Goal: Transaction & Acquisition: Book appointment/travel/reservation

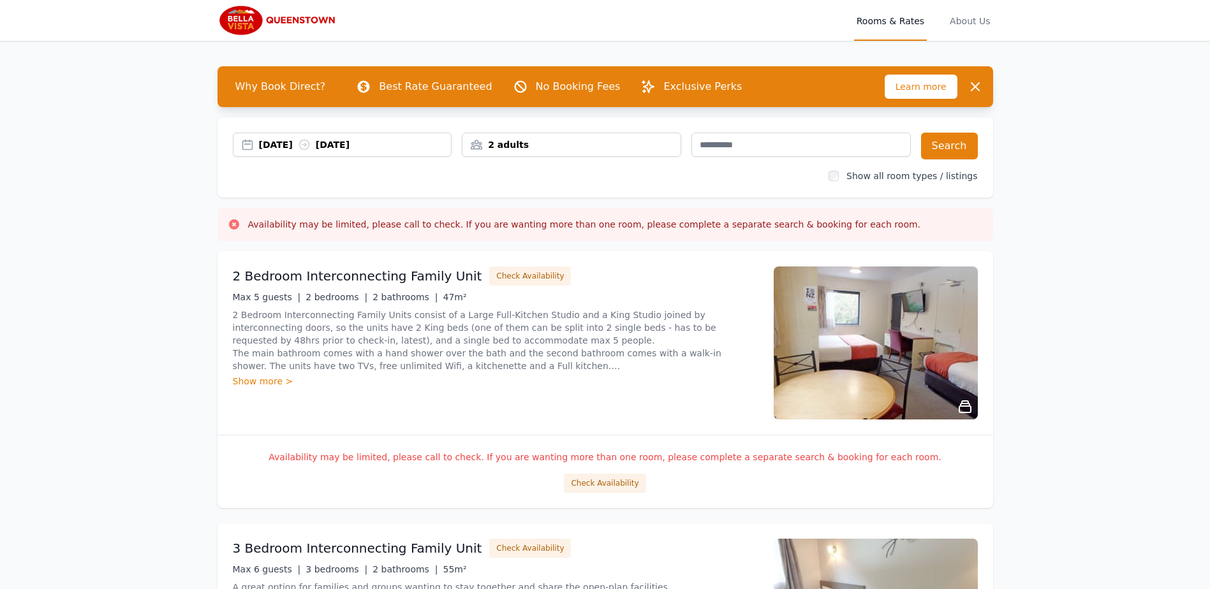
click at [398, 145] on div "[DATE] [DATE]" at bounding box center [355, 144] width 193 height 13
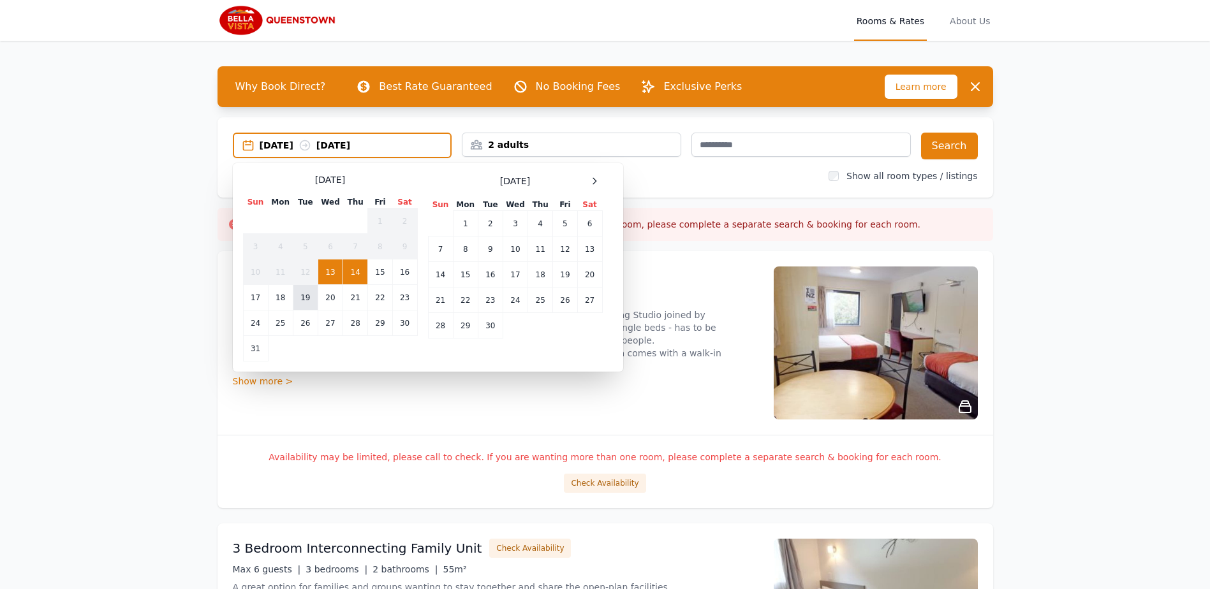
click at [305, 299] on td "19" at bounding box center [305, 298] width 25 height 26
click at [260, 316] on td "24" at bounding box center [255, 324] width 25 height 26
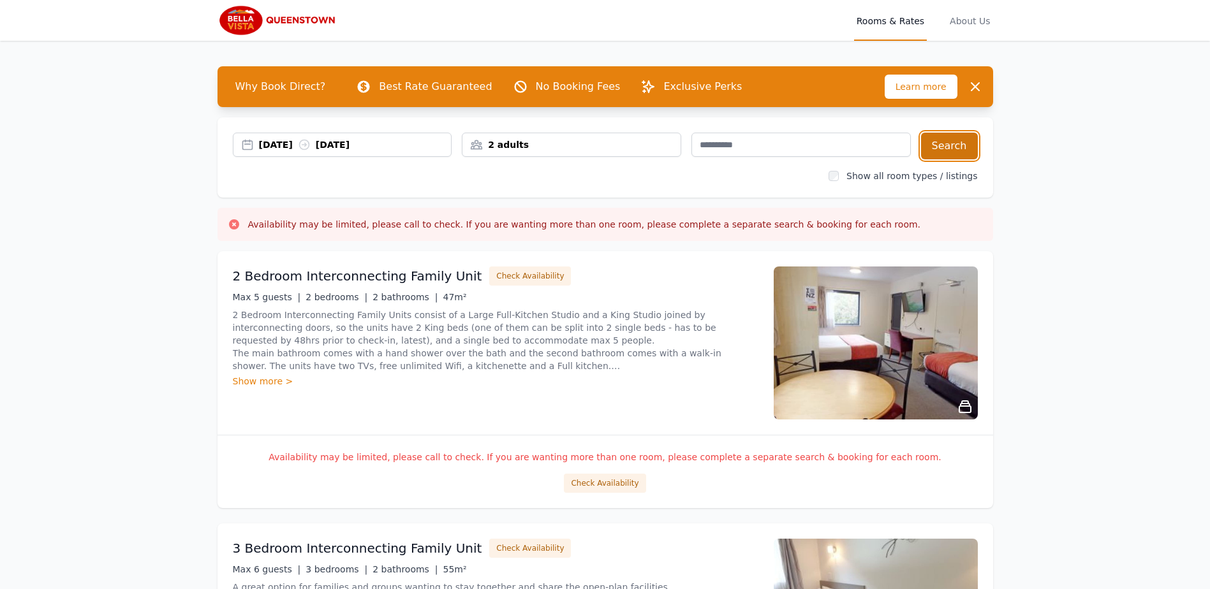
click at [938, 141] on button "Search" at bounding box center [949, 146] width 57 height 27
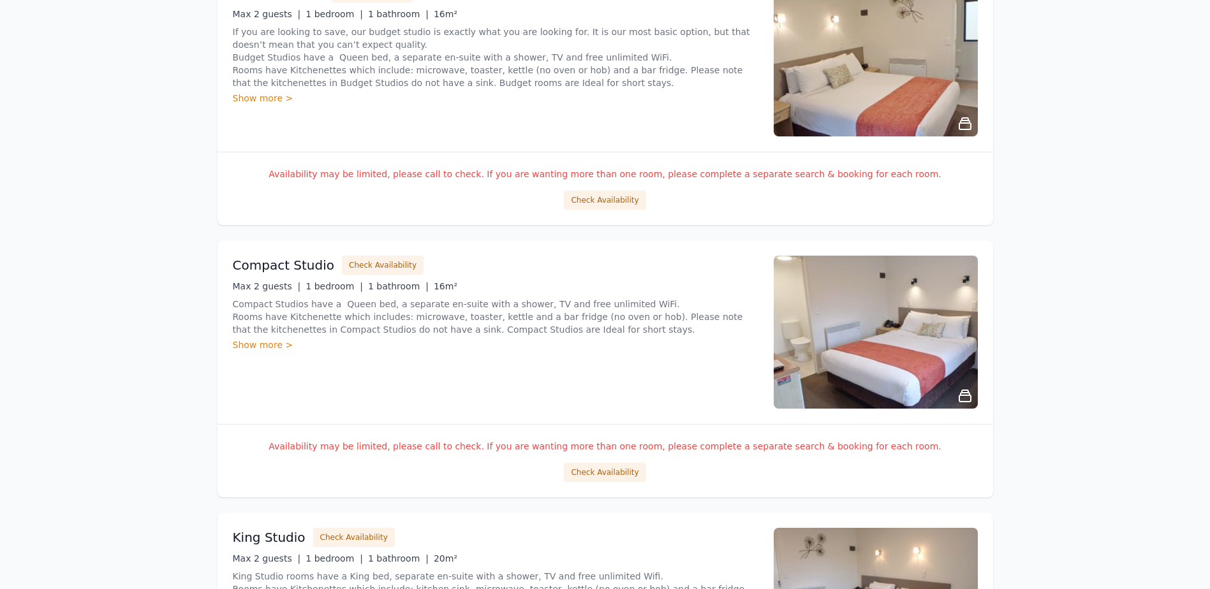
scroll to position [829, 0]
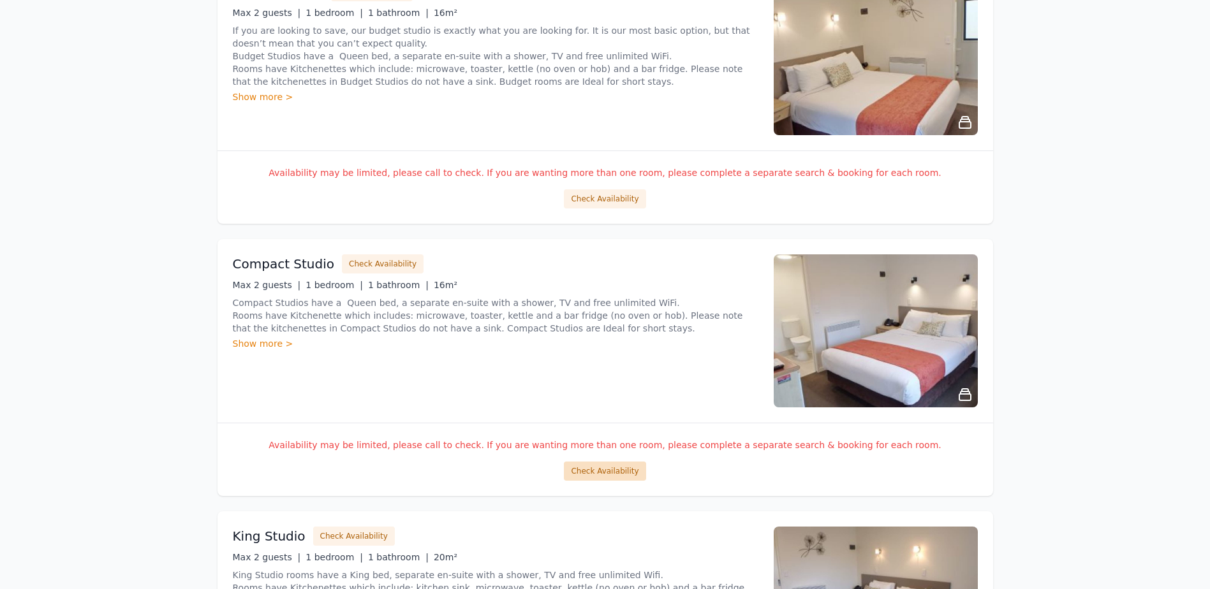
click at [620, 469] on button "Check Availability" at bounding box center [605, 471] width 82 height 19
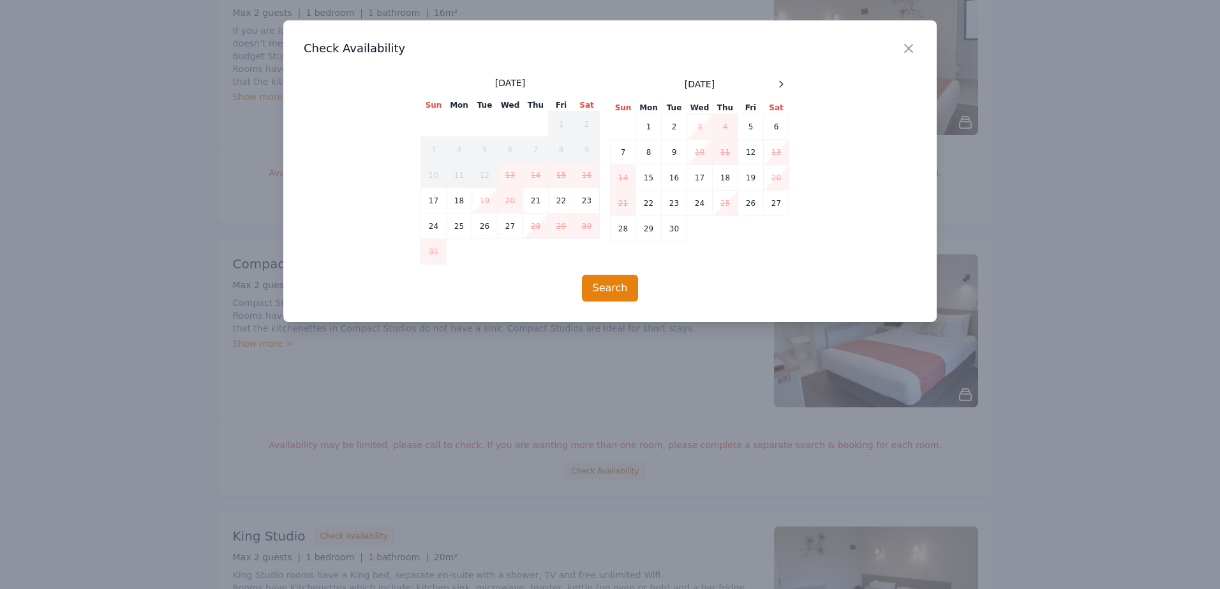
click at [909, 57] on div "Close" at bounding box center [919, 40] width 36 height 40
click at [906, 41] on icon "button" at bounding box center [908, 48] width 15 height 15
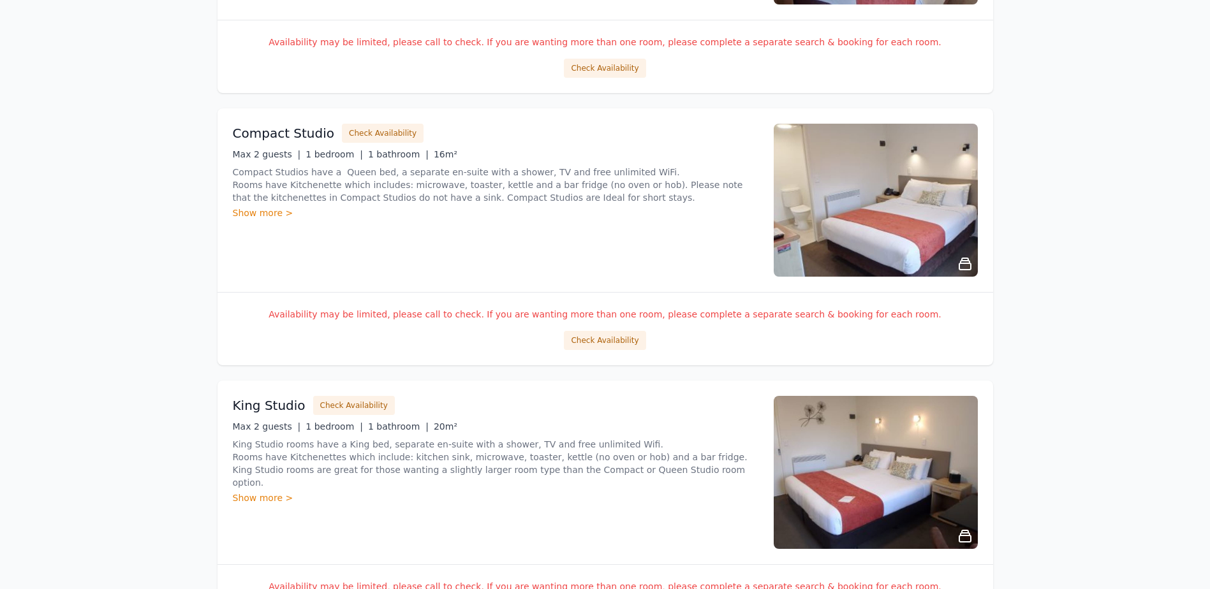
scroll to position [1148, 0]
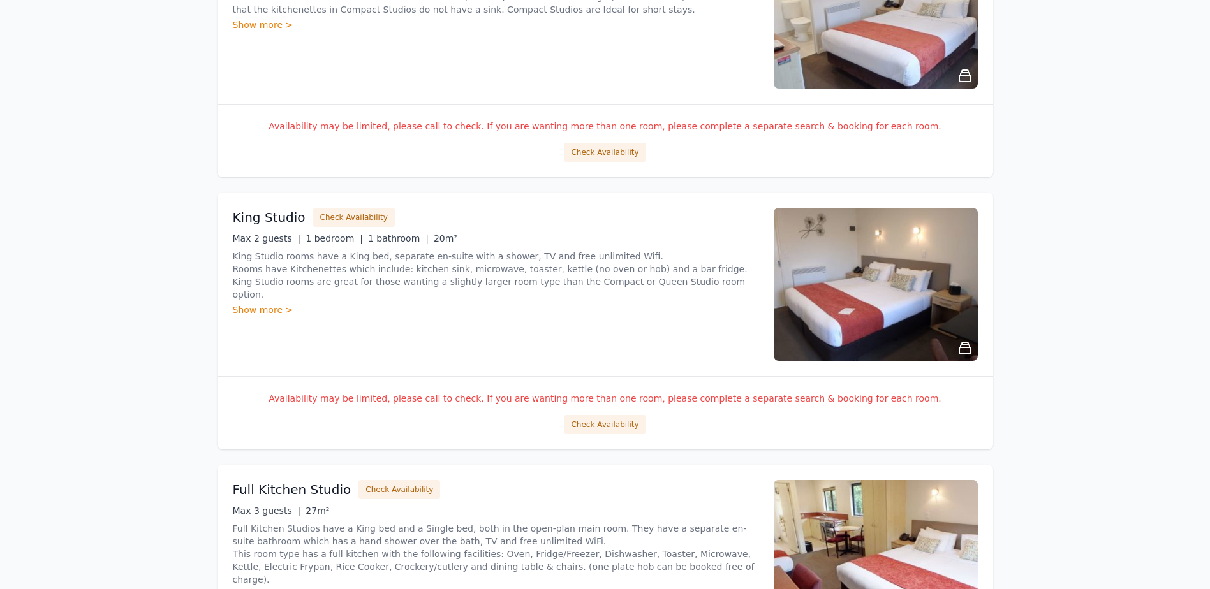
click at [600, 408] on div "Availability may be limited, please call to check. If you are wanting more than…" at bounding box center [606, 412] width 776 height 73
click at [601, 419] on button "Check Availability" at bounding box center [605, 424] width 82 height 19
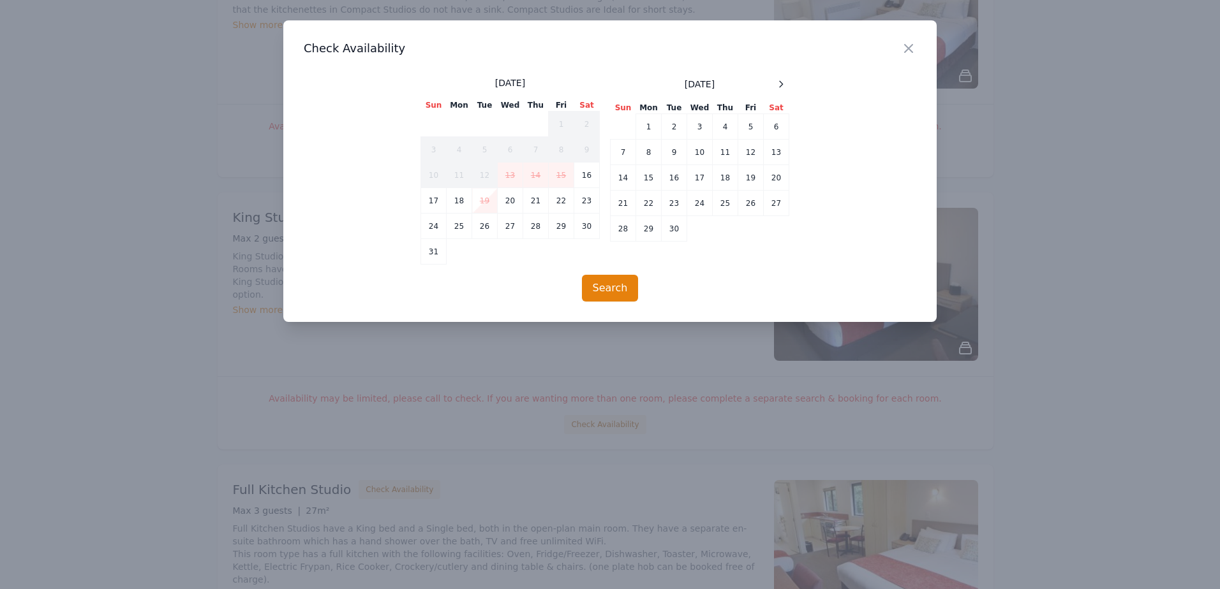
click at [897, 49] on h3 "Check Availability" at bounding box center [610, 48] width 612 height 15
click at [903, 56] on div "Close" at bounding box center [919, 40] width 36 height 40
click at [910, 43] on icon "button" at bounding box center [908, 48] width 15 height 15
